Goal: Task Accomplishment & Management: Use online tool/utility

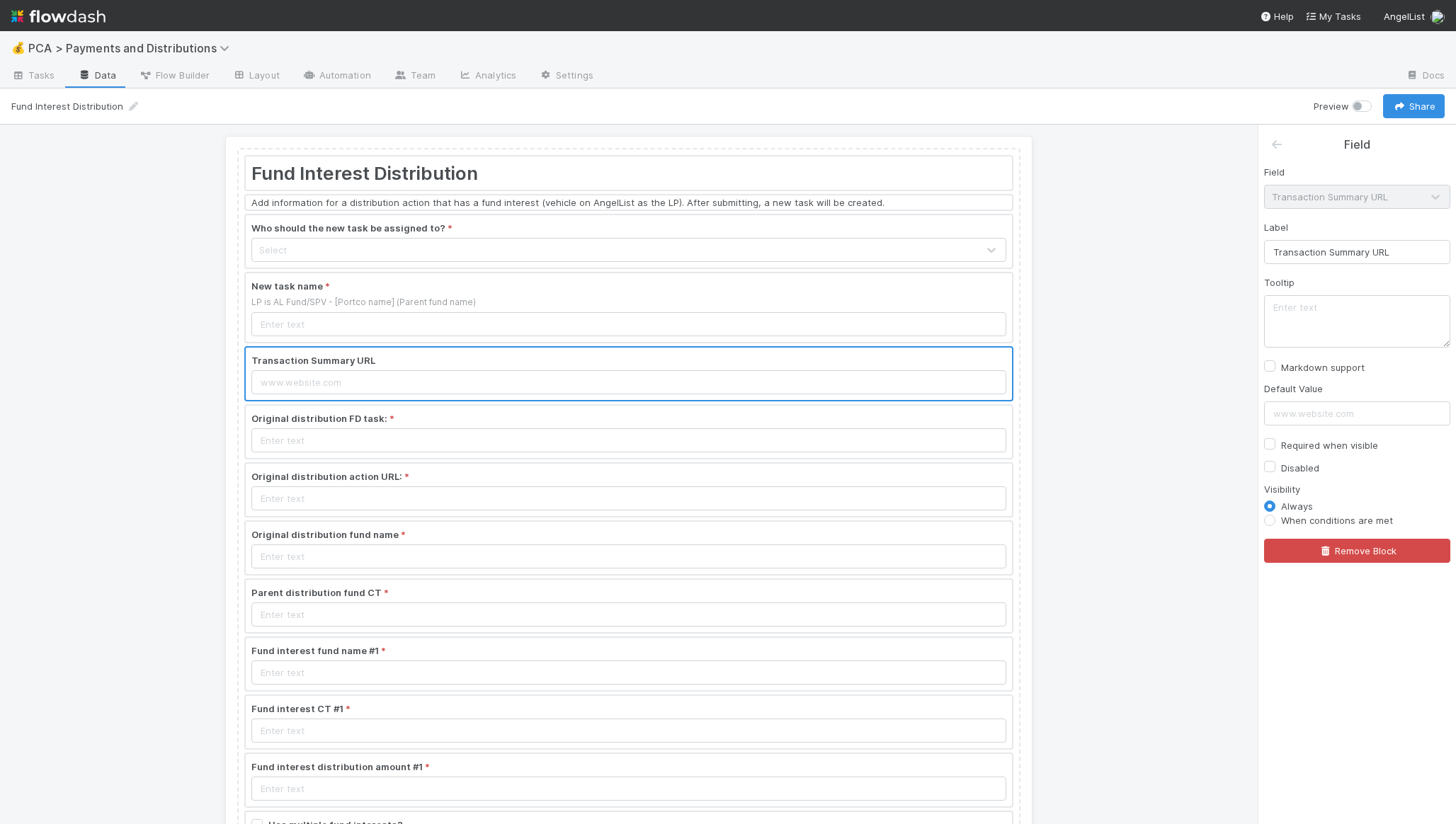
scroll to position [394, 0]
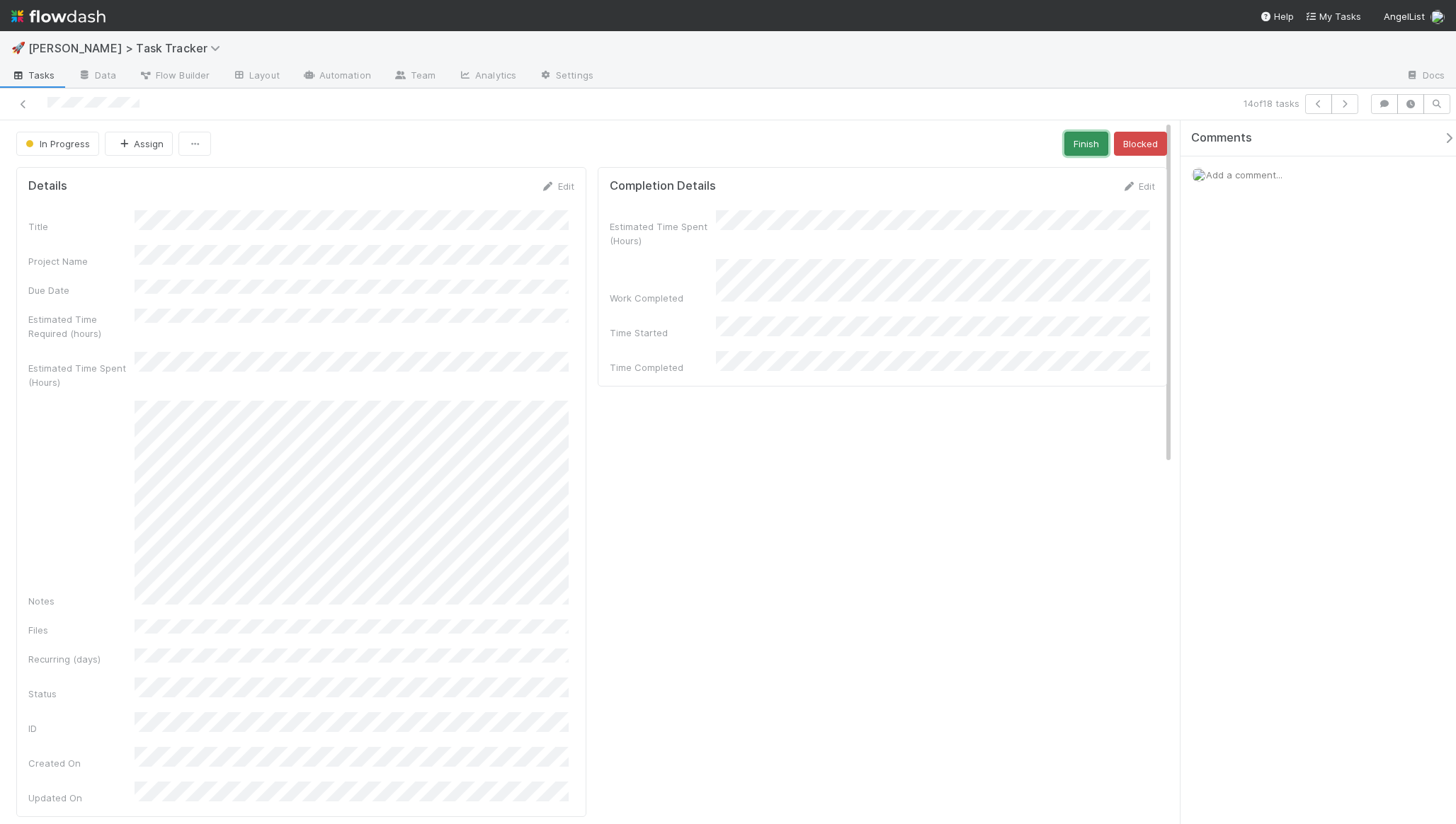
click at [1082, 146] on button "Finish" at bounding box center [1086, 143] width 44 height 24
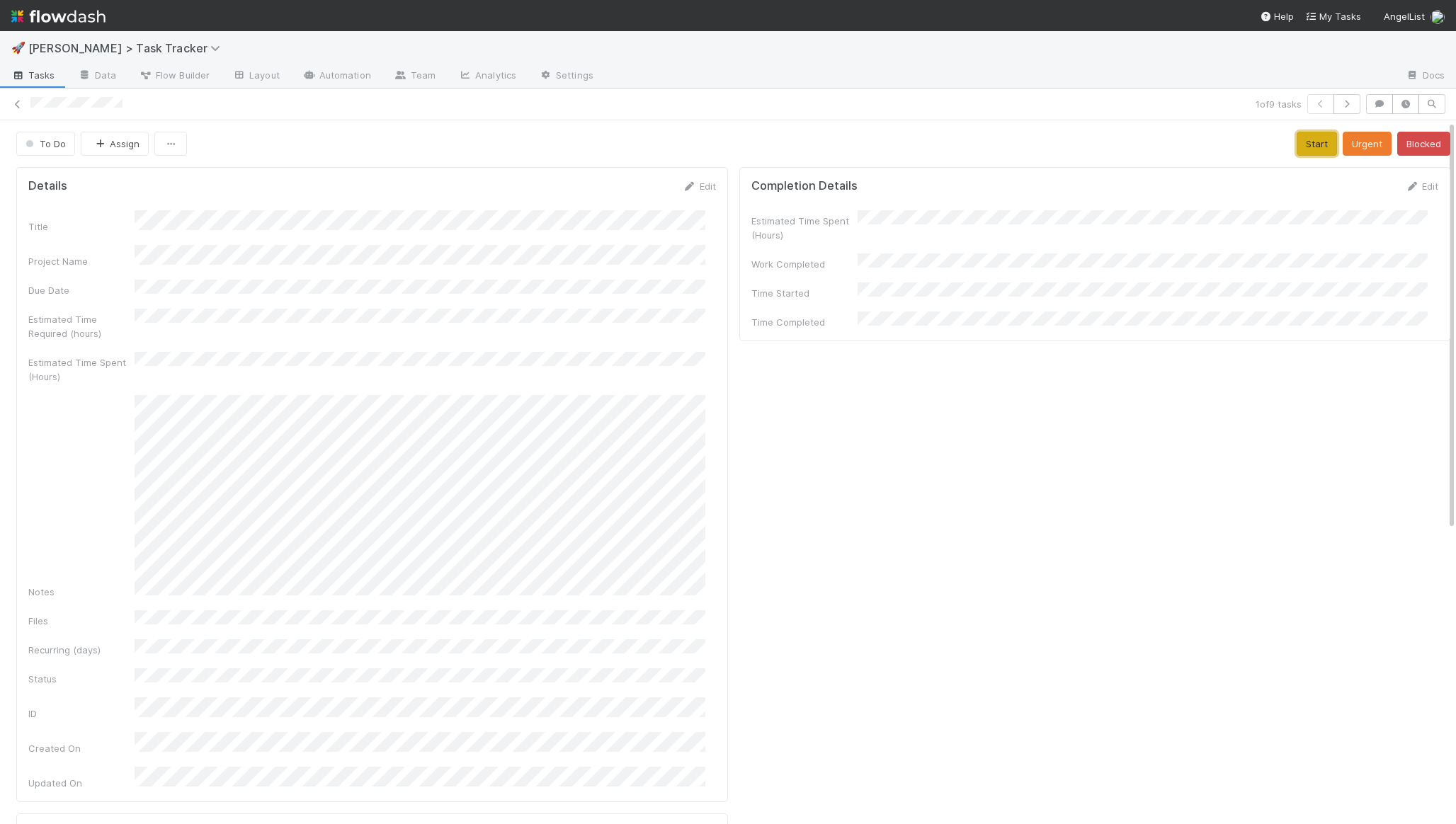
click at [1297, 146] on button "Start" at bounding box center [1317, 143] width 41 height 24
click at [1342, 183] on button "Save" at bounding box center [1362, 191] width 41 height 24
click at [1347, 146] on button "Finish" at bounding box center [1369, 143] width 44 height 24
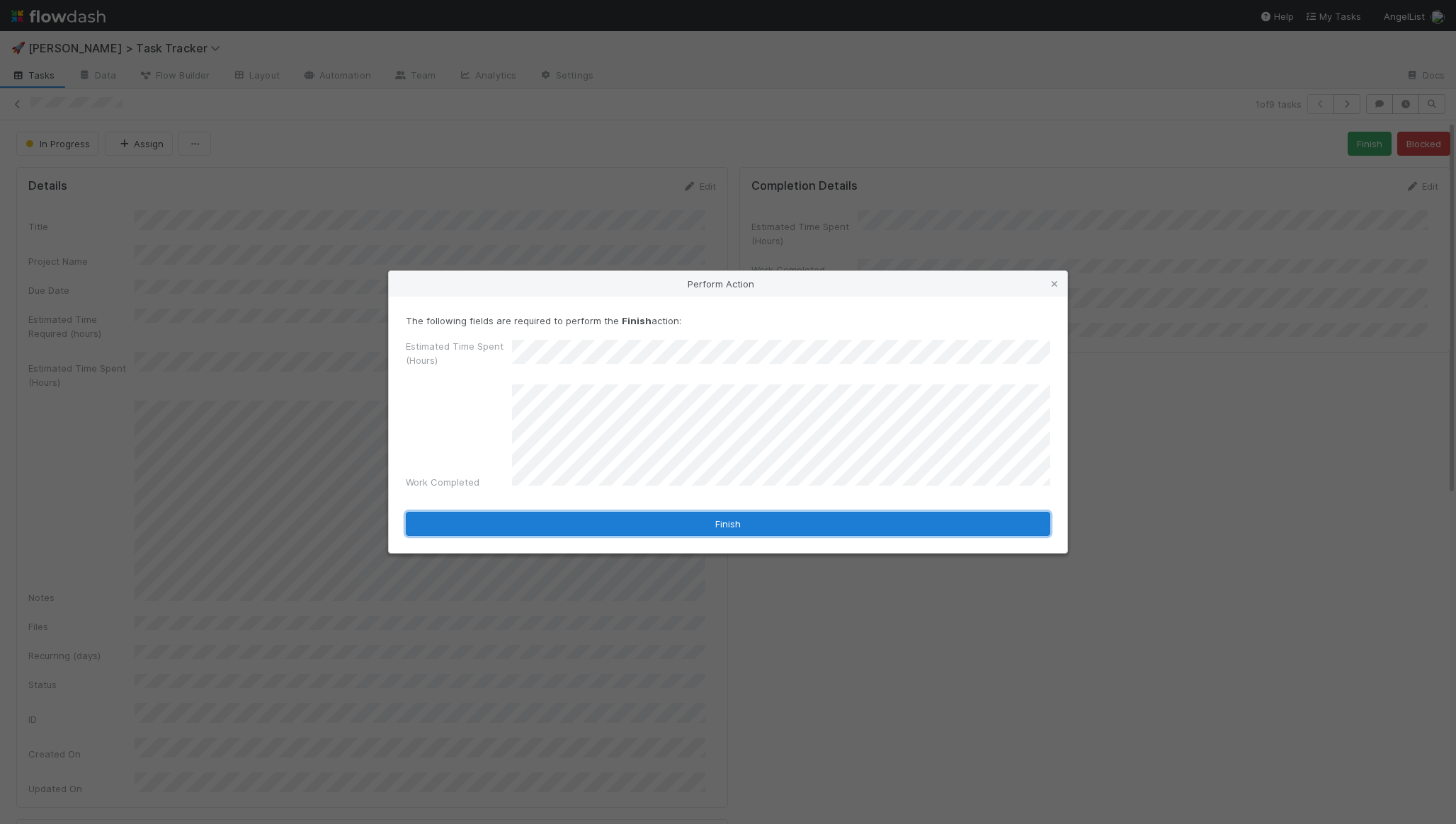
click at [643, 520] on button "Finish" at bounding box center [728, 524] width 645 height 24
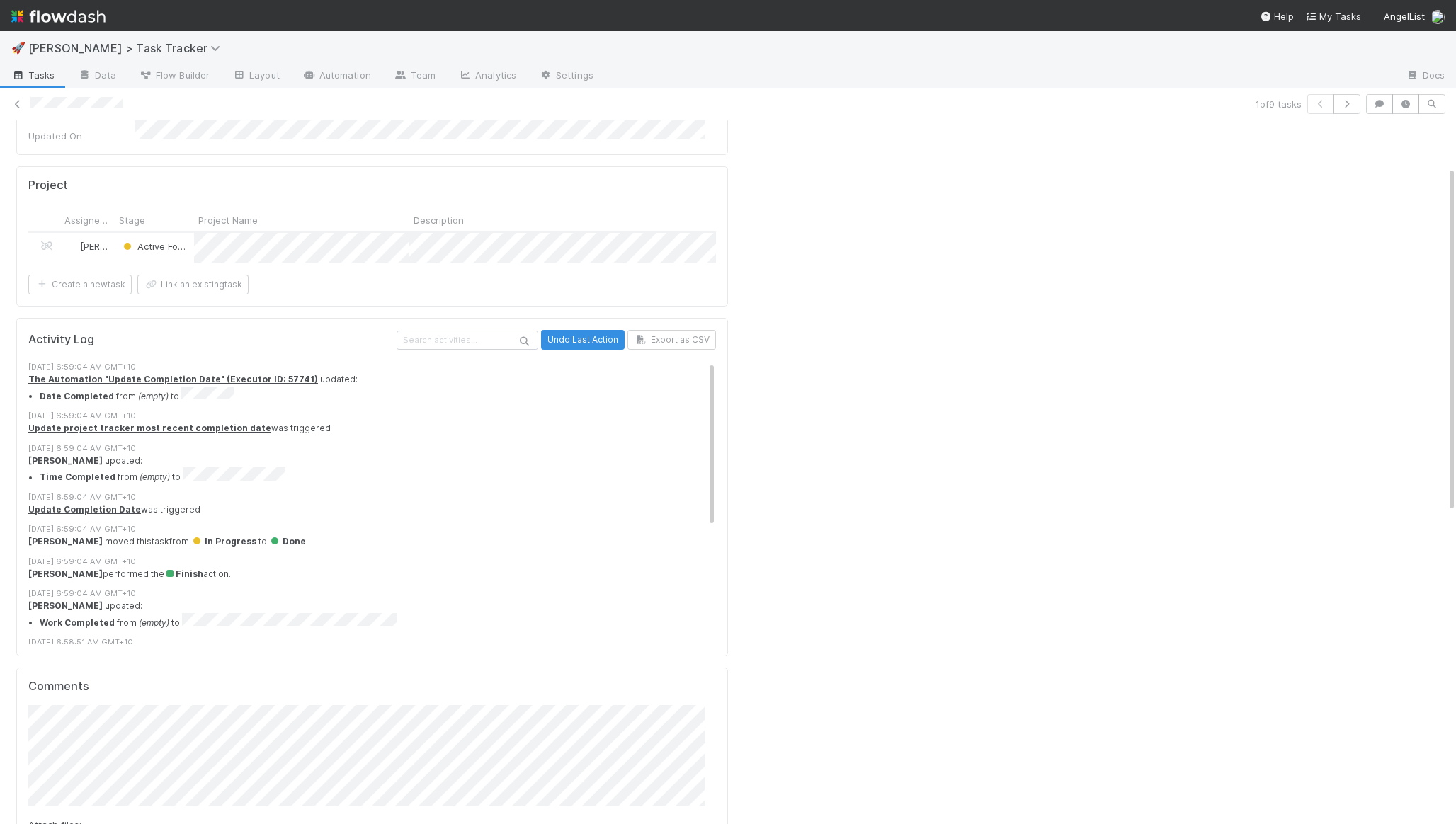
scroll to position [674, 0]
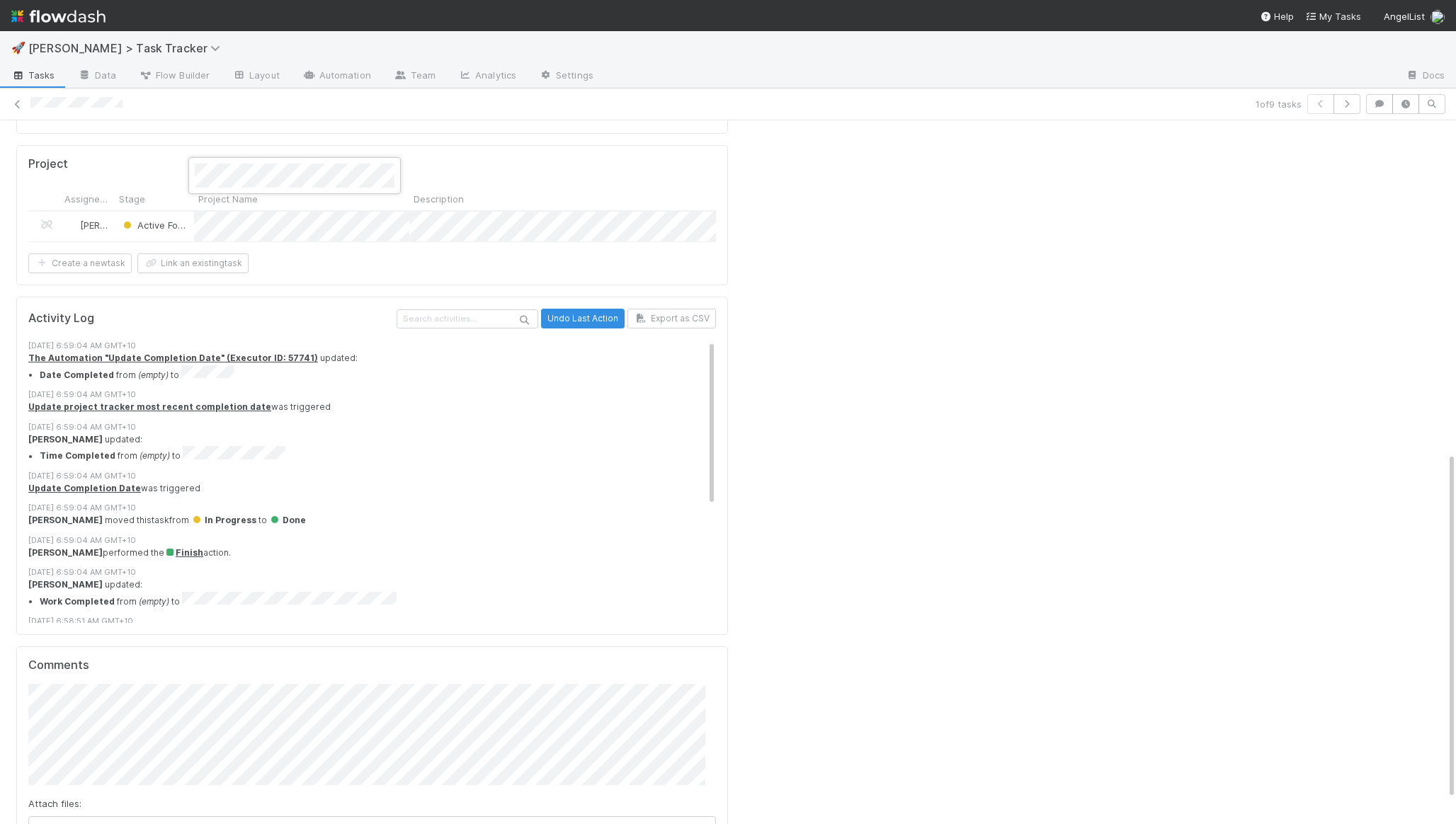
click at [404, 185] on div at bounding box center [728, 412] width 1456 height 824
click at [362, 178] on div at bounding box center [728, 412] width 1456 height 824
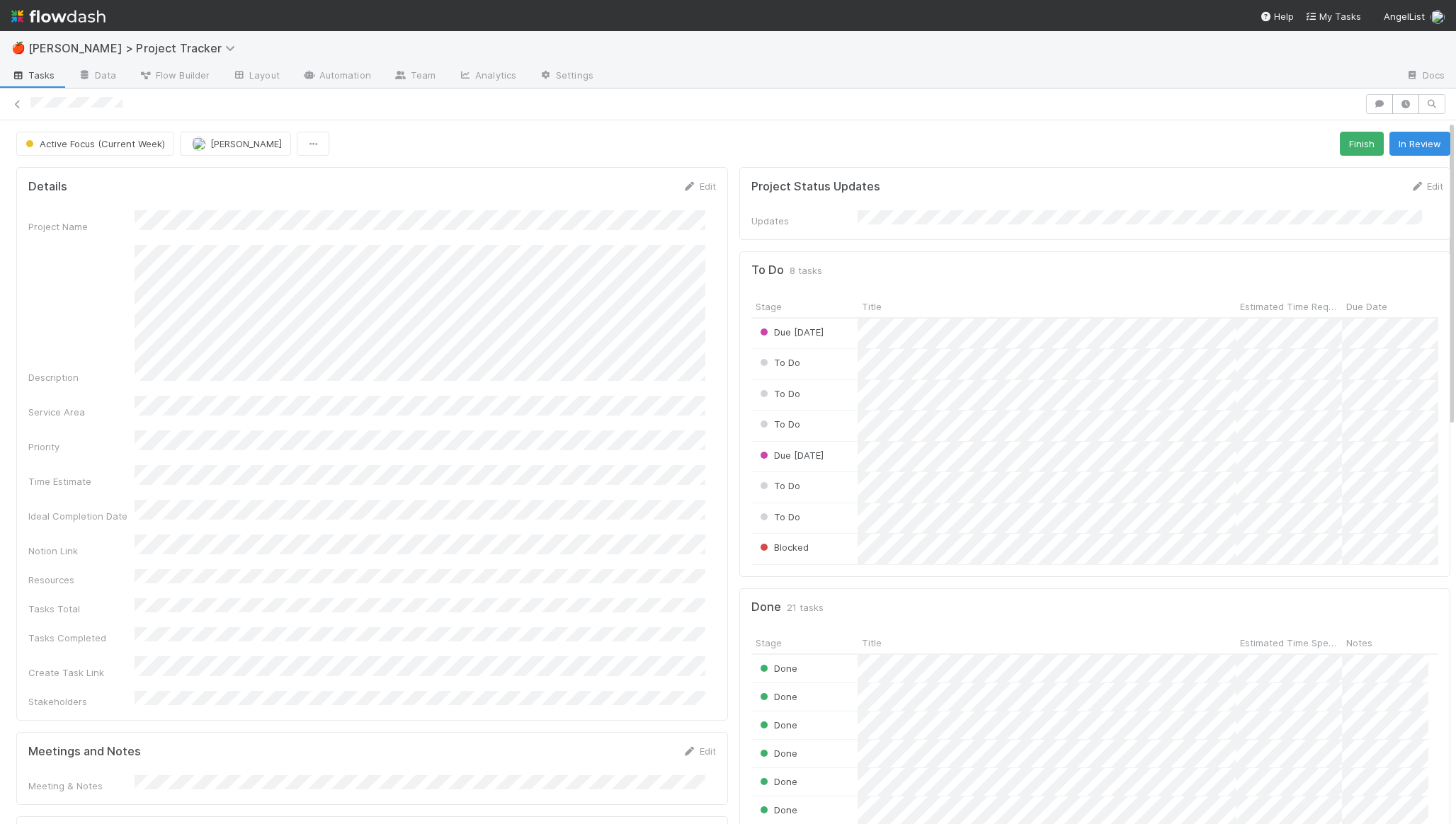
scroll to position [277, 666]
click at [838, 323] on div "Due [DATE]" at bounding box center [804, 333] width 106 height 31
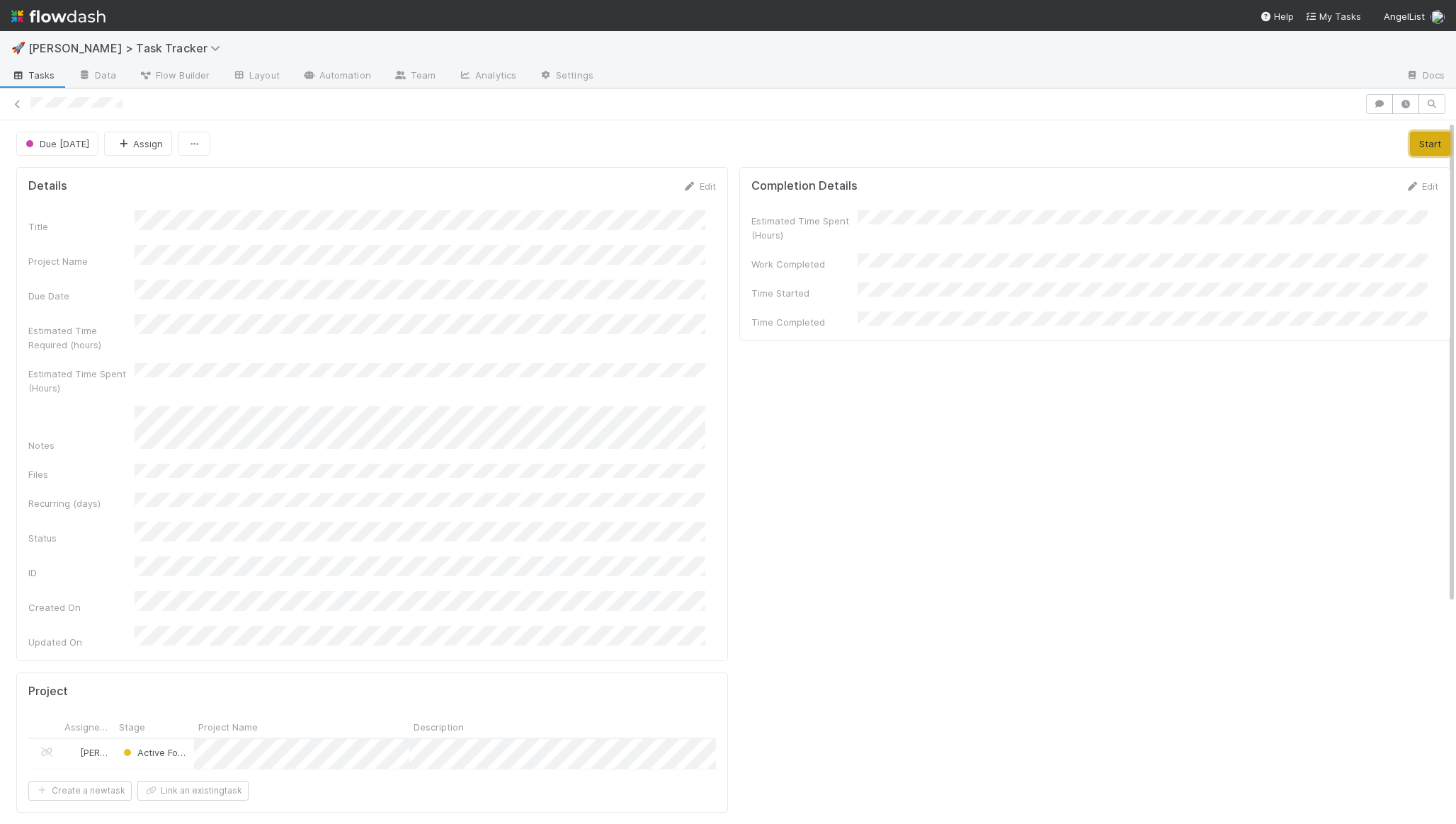
click at [1412, 152] on button "Start" at bounding box center [1430, 143] width 41 height 24
click at [1363, 146] on button "Finish" at bounding box center [1369, 143] width 44 height 24
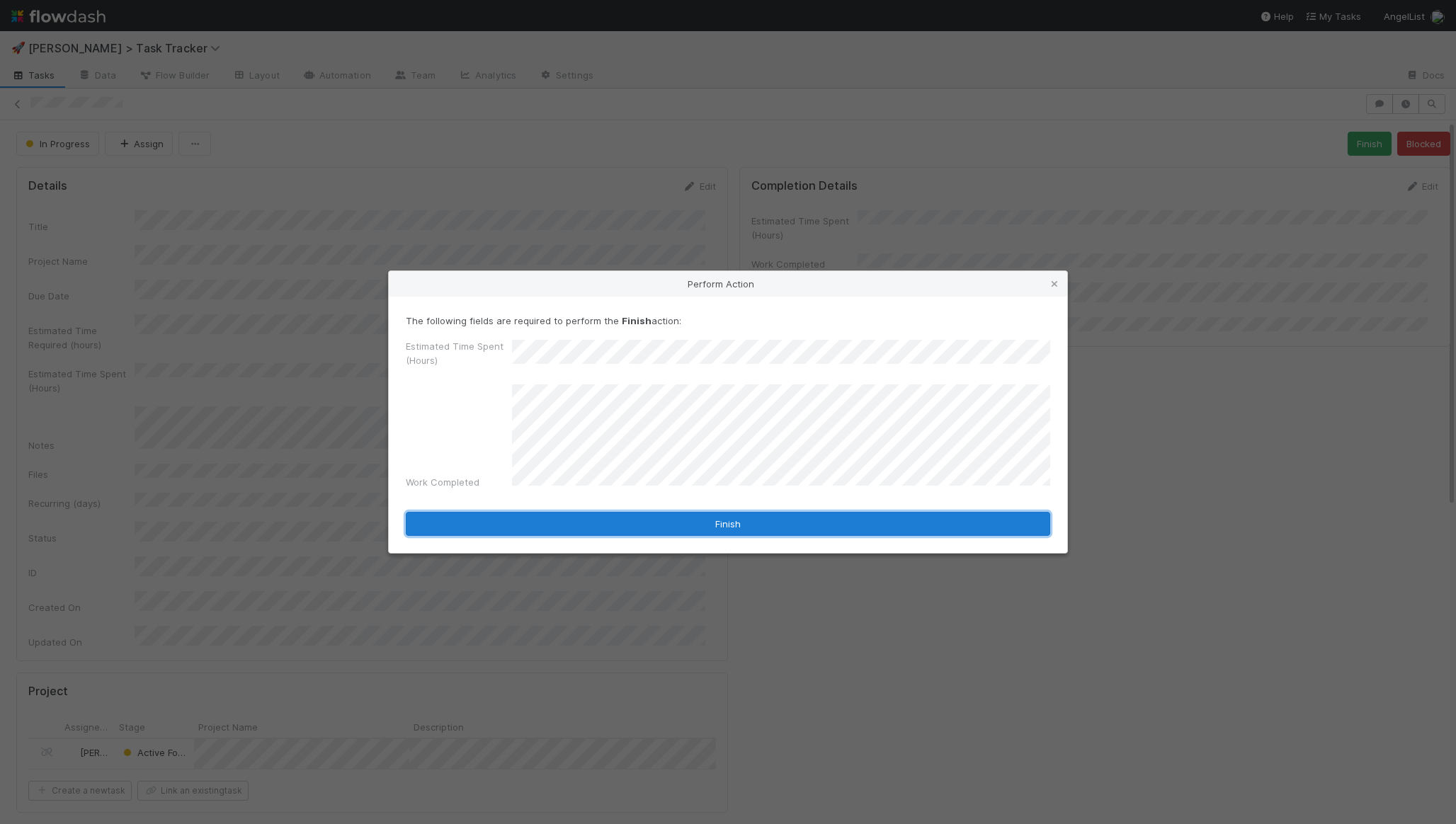
click at [709, 511] on button "Finish" at bounding box center [728, 524] width 645 height 24
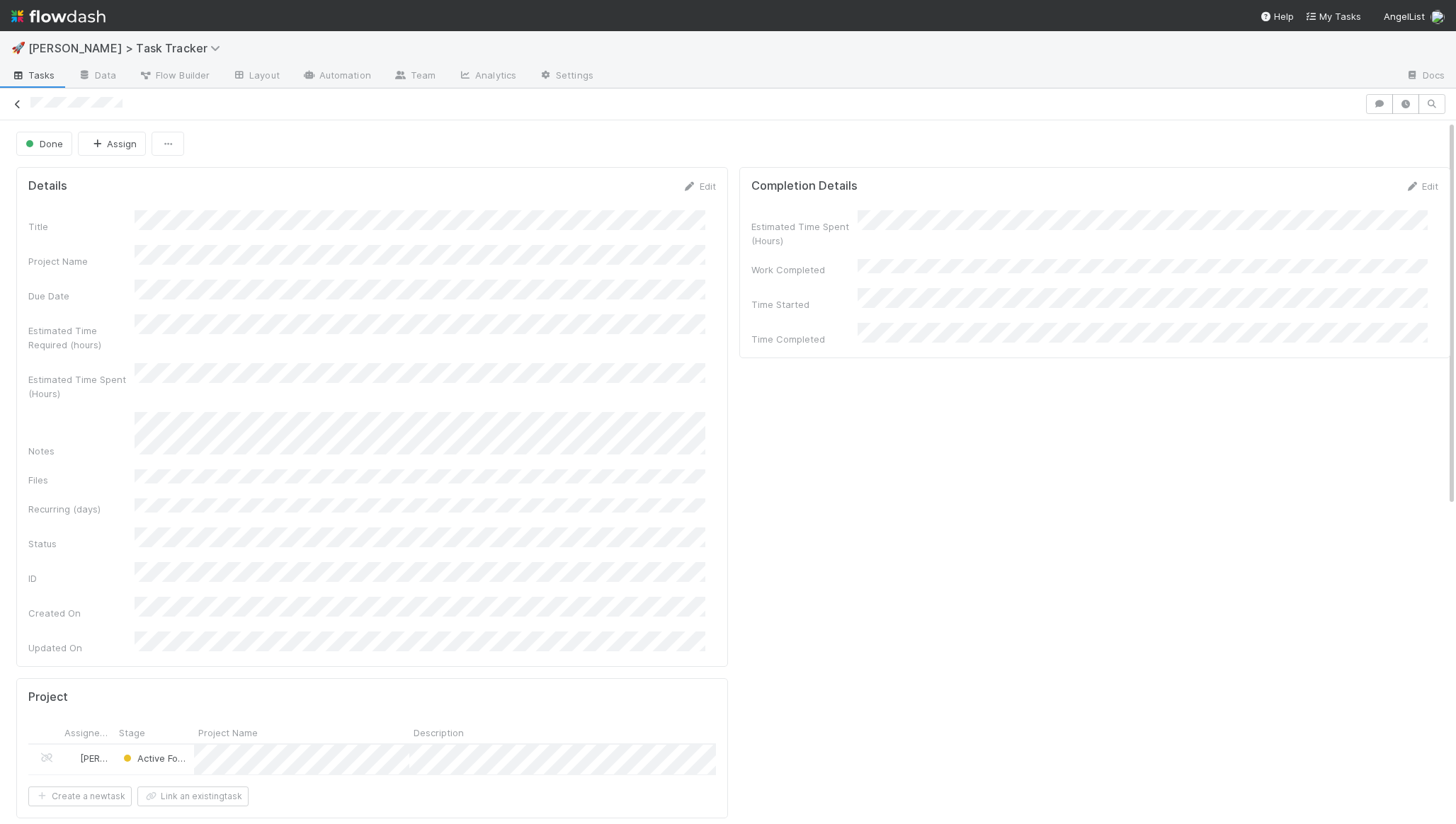
click at [18, 105] on icon at bounding box center [18, 104] width 14 height 9
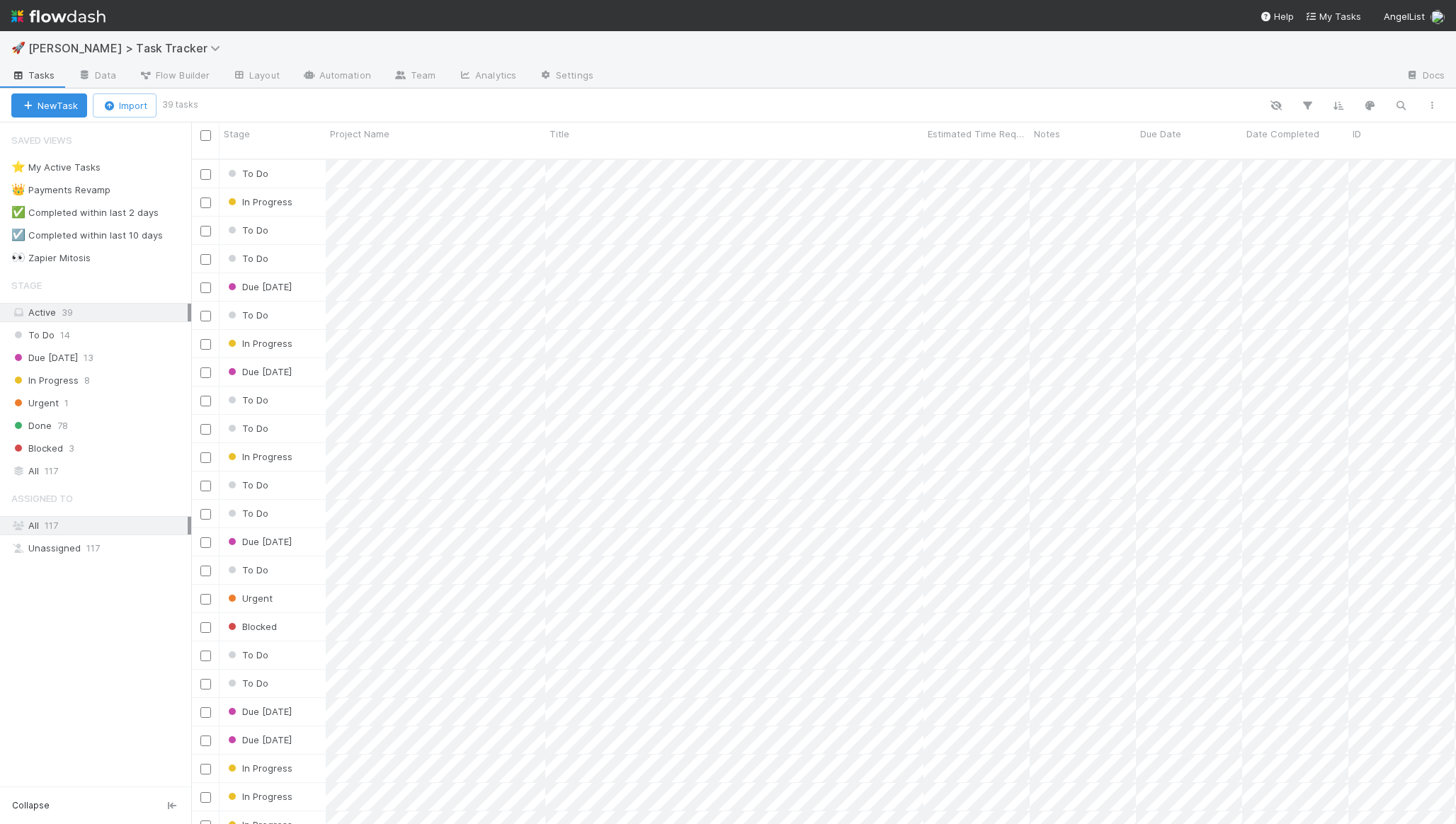
scroll to position [666, 1254]
